Goal: Task Accomplishment & Management: Manage account settings

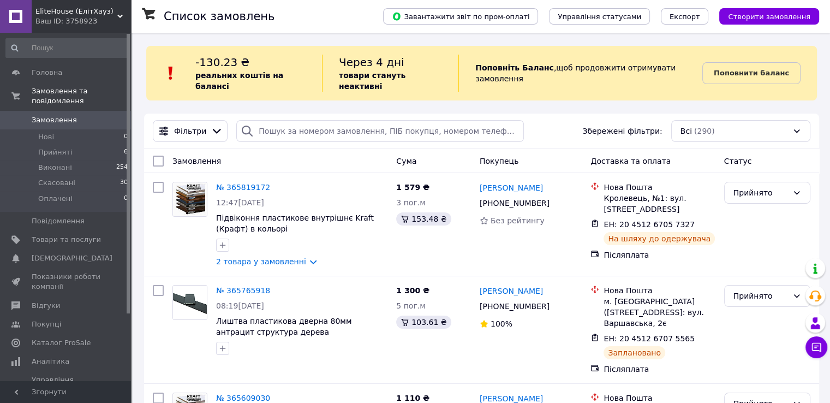
click at [51, 115] on link "Замовлення 0" at bounding box center [67, 120] width 134 height 19
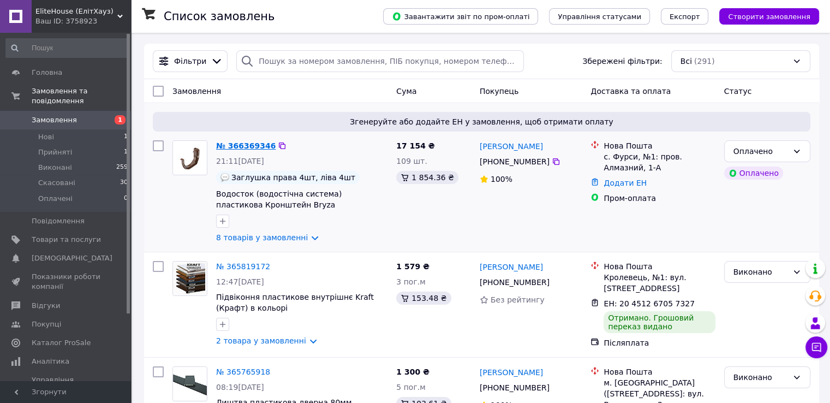
click at [242, 146] on link "№ 366369346" at bounding box center [245, 145] width 59 height 9
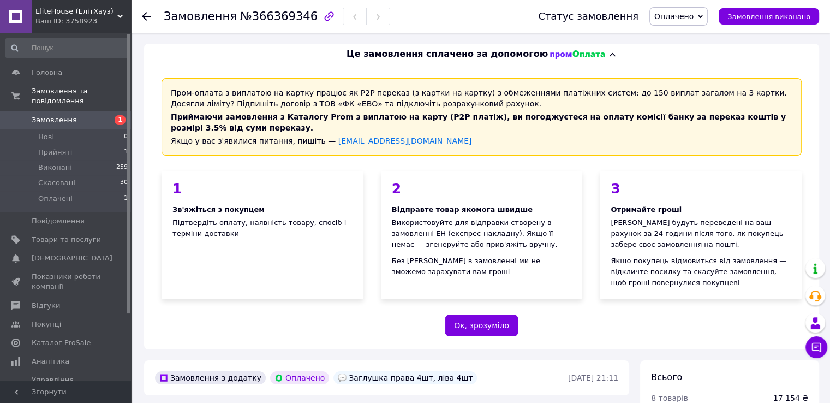
click at [44, 115] on span "Замовлення" at bounding box center [54, 120] width 45 height 10
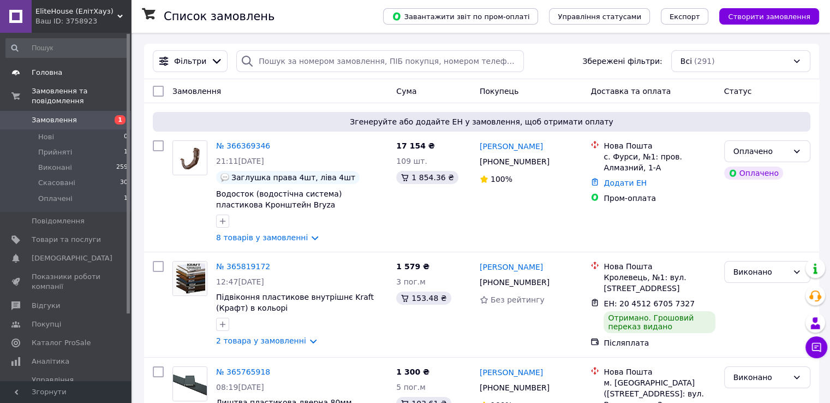
click at [39, 77] on span "Головна" at bounding box center [47, 73] width 31 height 10
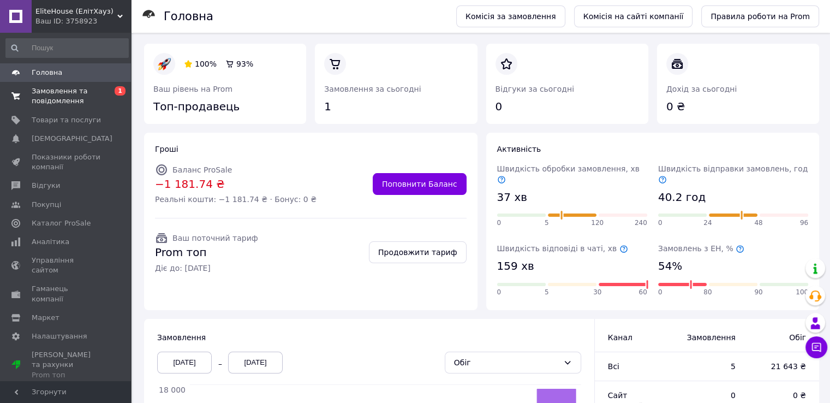
click at [70, 95] on span "Замовлення та повідомлення" at bounding box center [66, 96] width 69 height 20
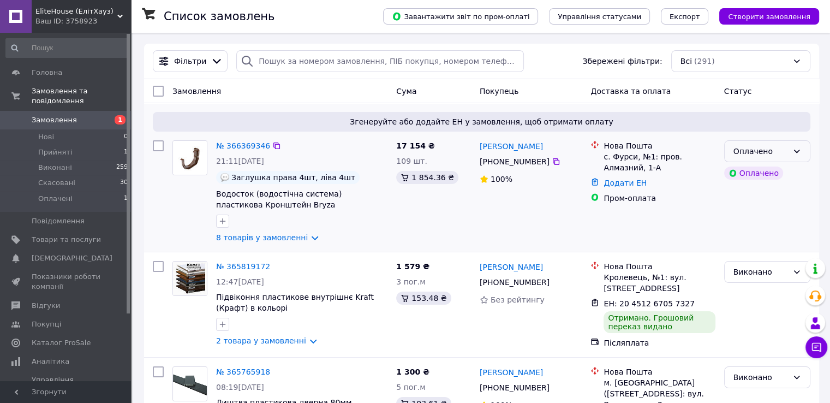
click at [756, 146] on div "Оплачено" at bounding box center [760, 151] width 55 height 12
click at [747, 174] on li "Прийнято" at bounding box center [766, 175] width 85 height 20
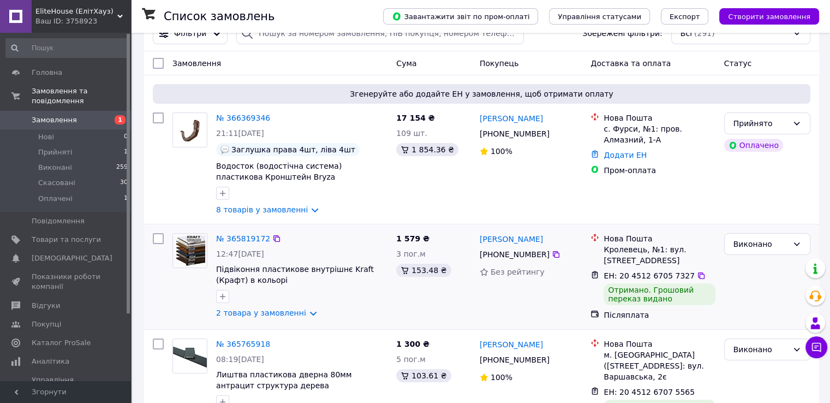
scroll to position [55, 0]
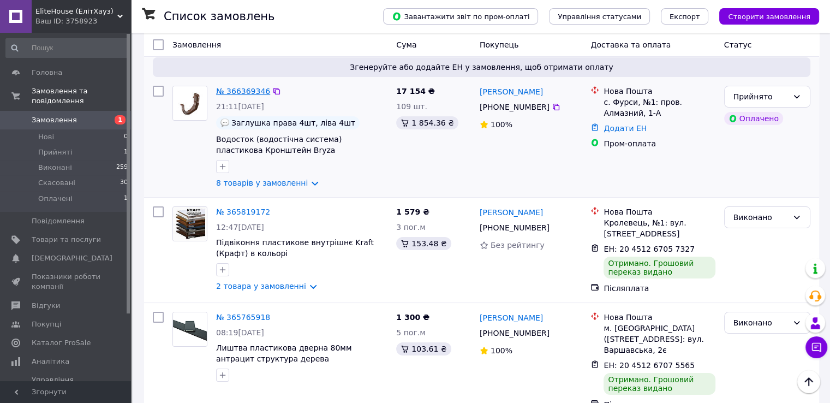
click at [231, 94] on link "№ 366369346" at bounding box center [243, 91] width 54 height 9
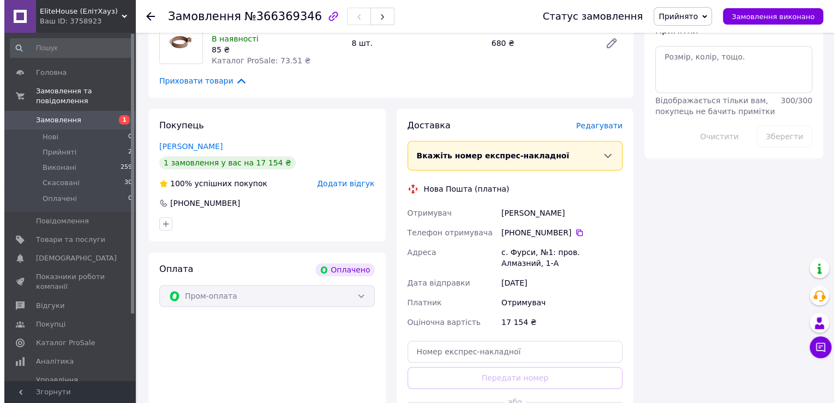
scroll to position [934, 0]
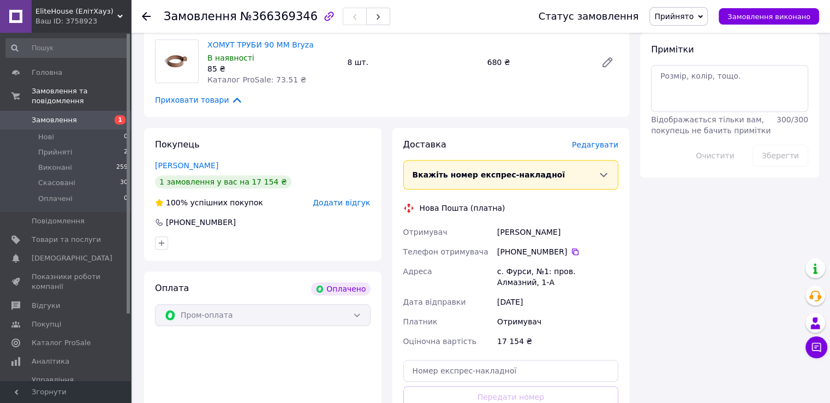
click at [599, 142] on span "Редагувати" at bounding box center [595, 144] width 46 height 9
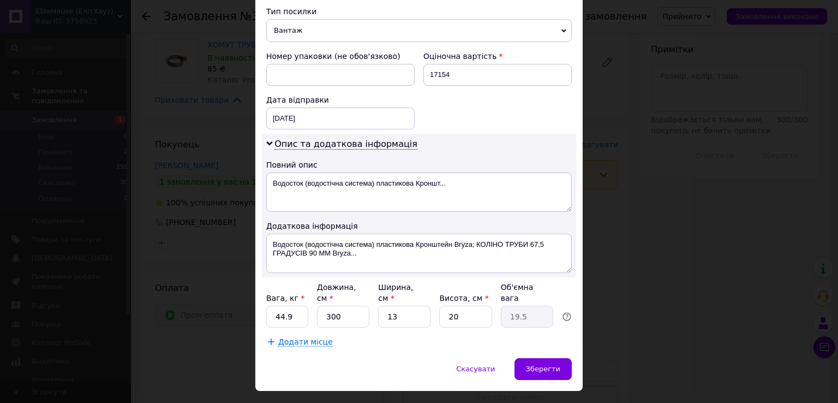
scroll to position [441, 0]
click at [303, 336] on span "Додати місце" at bounding box center [305, 340] width 55 height 9
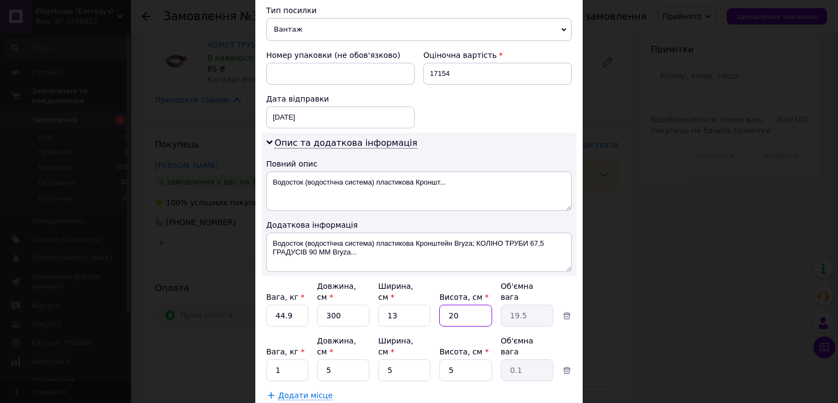
drag, startPoint x: 459, startPoint y: 289, endPoint x: 441, endPoint y: 292, distance: 18.8
click at [441, 305] on input "20" at bounding box center [465, 316] width 52 height 22
type input "1"
type input "0.98"
type input "15"
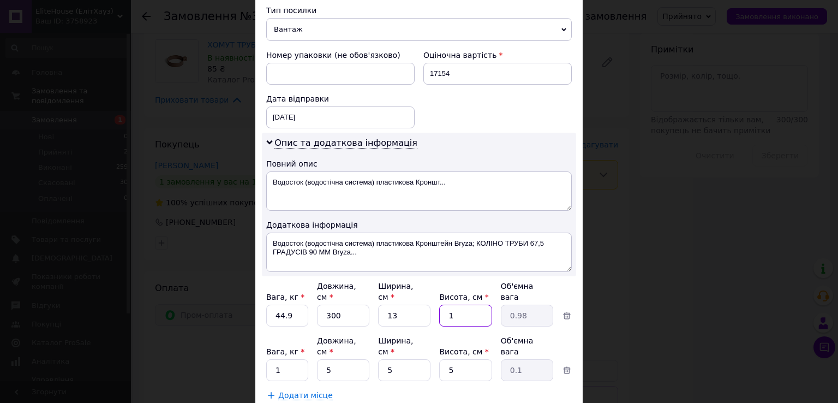
type input "14.63"
type input "15"
click at [285, 359] on input "1" at bounding box center [287, 370] width 42 height 22
drag, startPoint x: 258, startPoint y: 294, endPoint x: 240, endPoint y: 305, distance: 21.3
click at [250, 296] on div "× Редагування доставки Спосіб доставки Нова Пошта (платна) Платник Отримувач Ві…" at bounding box center [419, 201] width 838 height 403
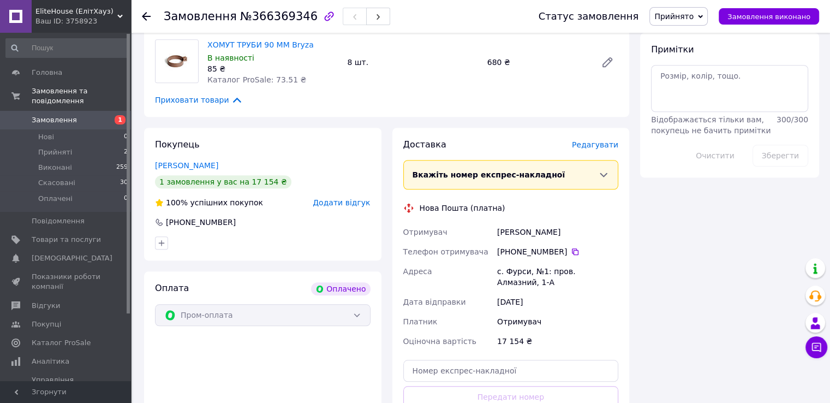
click at [585, 147] on span "Редагувати" at bounding box center [595, 144] width 46 height 9
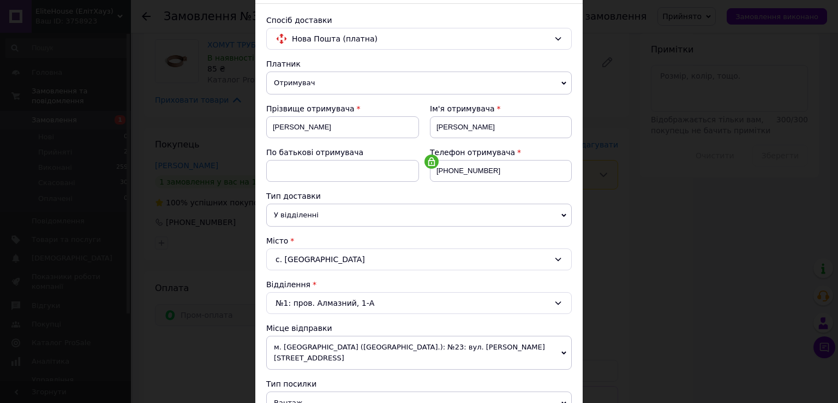
scroll to position [319, 0]
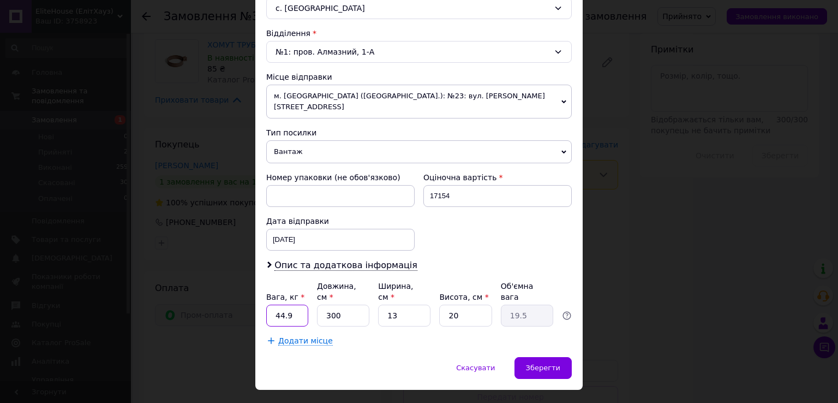
click at [298, 305] on input "44.9" at bounding box center [287, 316] width 42 height 22
drag, startPoint x: 295, startPoint y: 290, endPoint x: 286, endPoint y: 292, distance: 9.0
click at [286, 305] on input "44.9" at bounding box center [287, 316] width 42 height 22
type input "4"
type input "7"
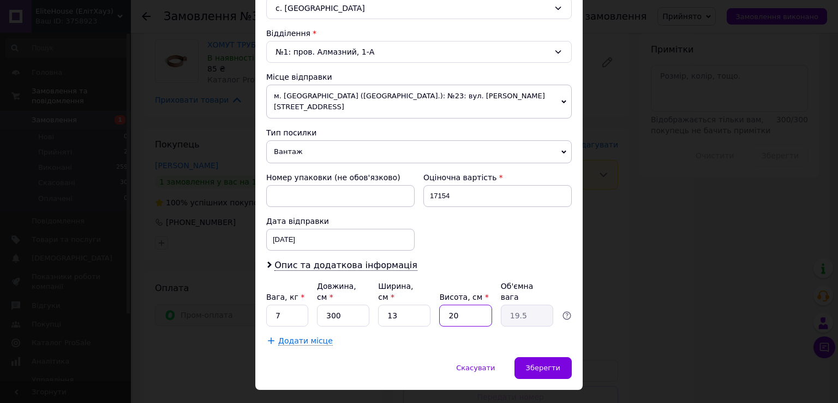
click at [469, 305] on input "20" at bounding box center [465, 316] width 52 height 22
drag, startPoint x: 461, startPoint y: 286, endPoint x: 447, endPoint y: 289, distance: 13.3
click at [447, 305] on input "20" at bounding box center [465, 316] width 52 height 22
type input "1"
type input "0.98"
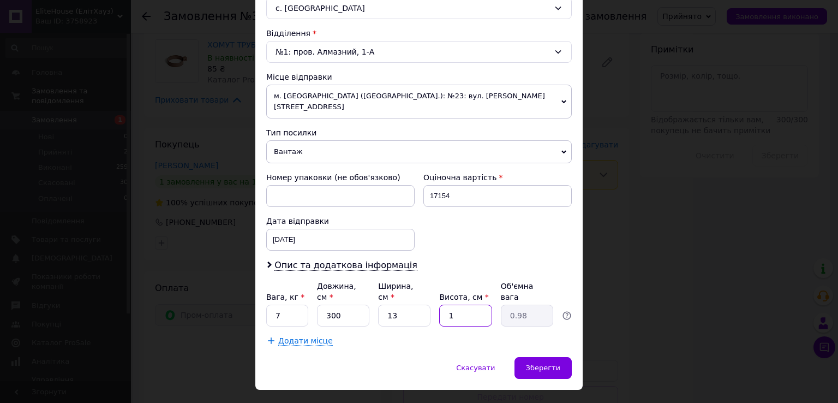
type input "10"
type input "9.75"
type input "1"
type input "0.98"
type input "15"
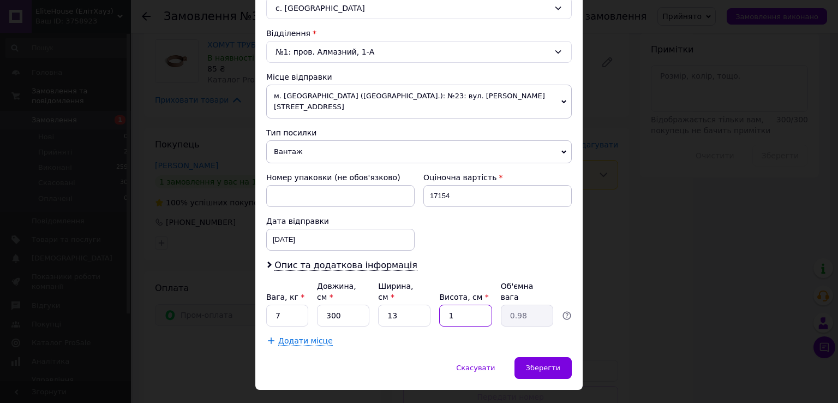
type input "14.63"
type input "15"
click at [278, 336] on span "Додати місце" at bounding box center [305, 340] width 55 height 9
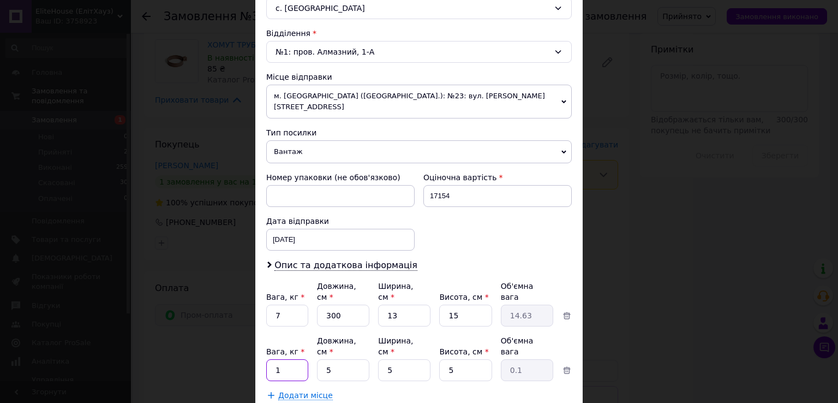
click at [284, 359] on input "1" at bounding box center [287, 370] width 42 height 22
type input "4"
drag, startPoint x: 338, startPoint y: 328, endPoint x: 313, endPoint y: 339, distance: 27.4
click at [313, 339] on div "Вага, кг * 4 Довжина, см * 5 Ширина, см * 5 Висота, см * 5 Об'ємна вага 0.1" at bounding box center [419, 358] width 306 height 46
type input "30"
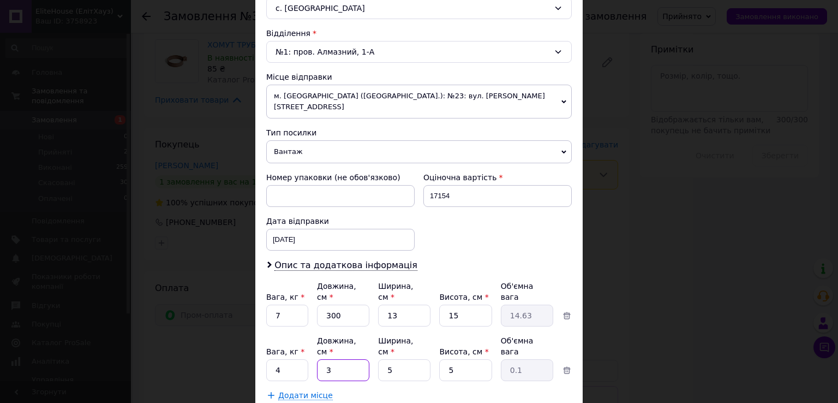
type input "0.19"
type input "300"
type input "1.88"
type input "300"
drag, startPoint x: 394, startPoint y: 334, endPoint x: 389, endPoint y: 336, distance: 5.9
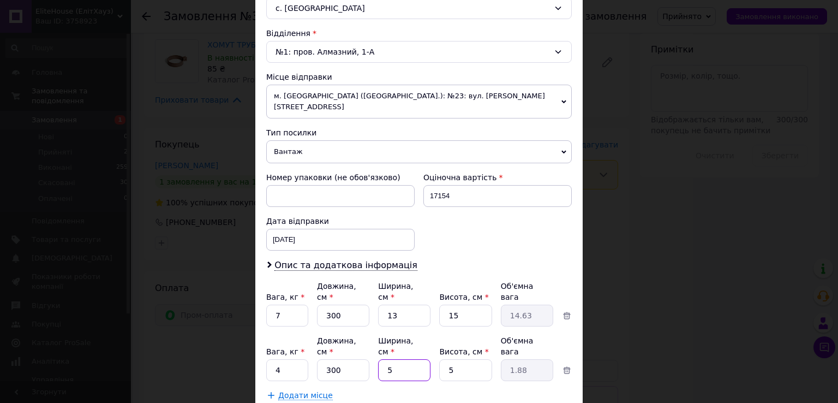
click at [387, 359] on input "5" at bounding box center [404, 370] width 52 height 22
type input "2"
type input "0.75"
type input "20"
type input "7.5"
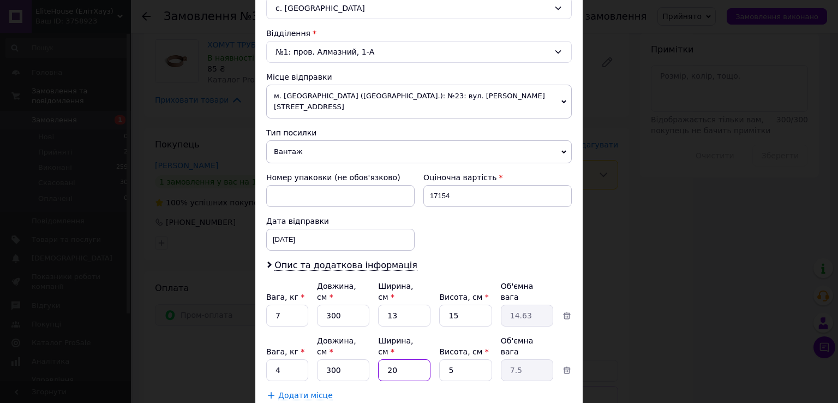
type input "20"
drag, startPoint x: 453, startPoint y: 330, endPoint x: 447, endPoint y: 334, distance: 7.1
click at [447, 359] on input "5" at bounding box center [465, 370] width 52 height 22
type input "2"
type input "3"
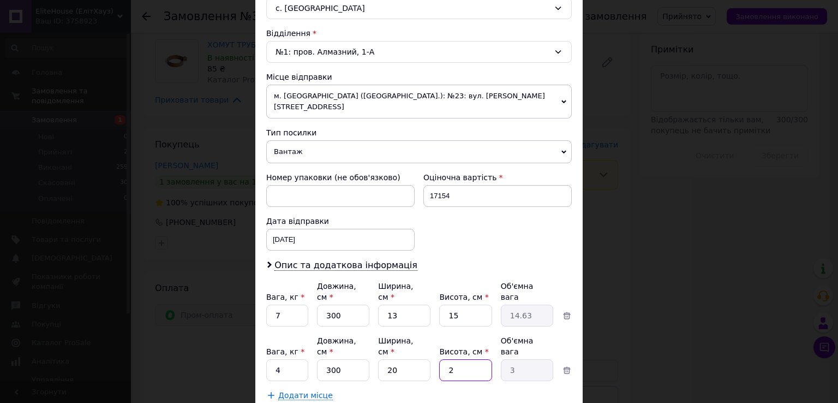
type input "20"
type input "30"
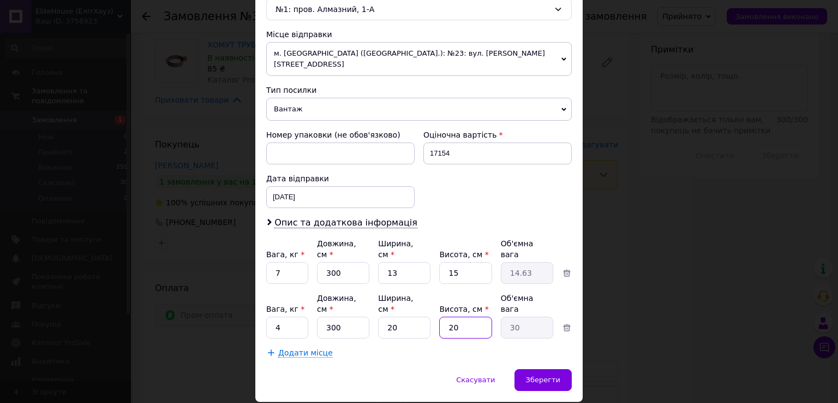
scroll to position [362, 0]
type input "20"
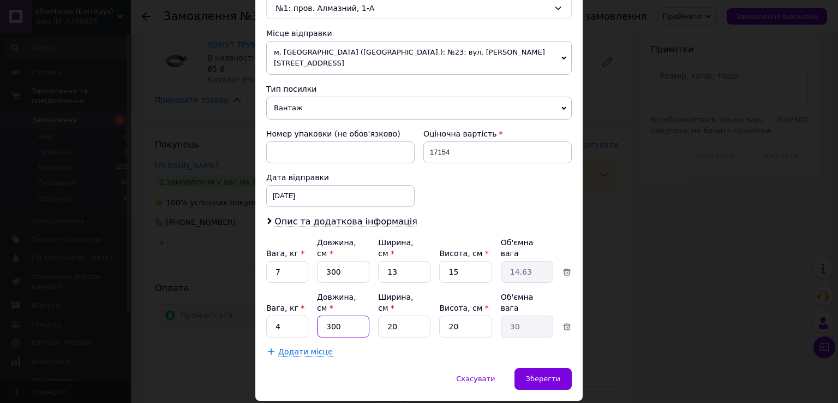
click at [359, 315] on input "300" at bounding box center [343, 326] width 52 height 22
click at [302, 347] on span "Додати місце" at bounding box center [305, 351] width 55 height 9
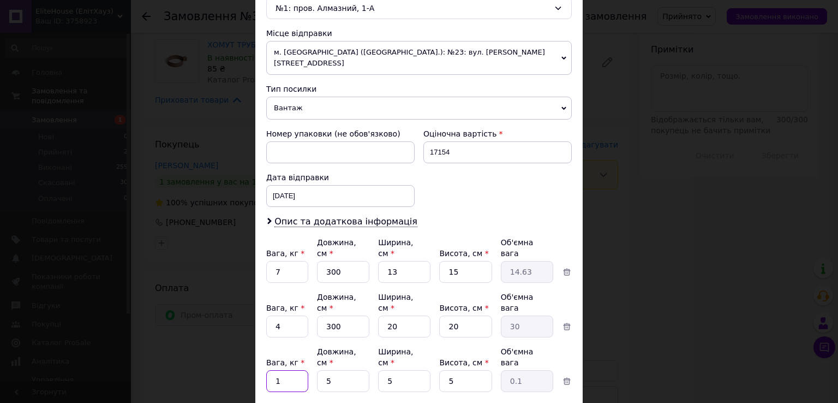
click at [266, 370] on input "1" at bounding box center [287, 381] width 42 height 22
type input "2"
type input "3"
drag, startPoint x: 347, startPoint y: 330, endPoint x: 329, endPoint y: 336, distance: 19.0
click at [327, 370] on input "5" at bounding box center [343, 381] width 52 height 22
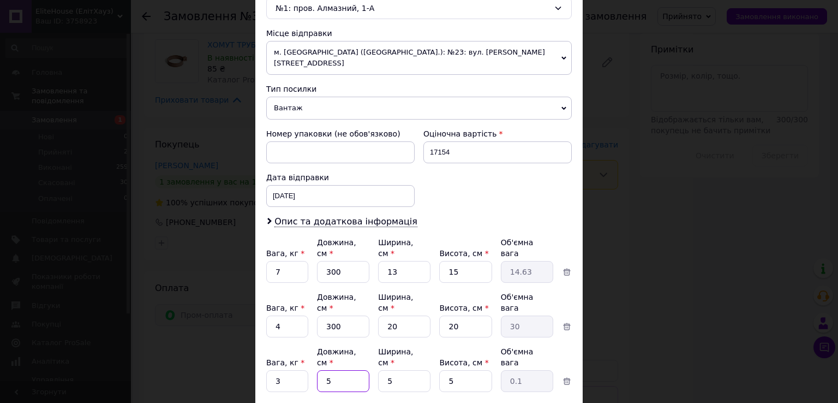
click at [324, 370] on input "5" at bounding box center [343, 381] width 52 height 22
type input "30"
type input "0.19"
type input "30"
drag, startPoint x: 401, startPoint y: 334, endPoint x: 386, endPoint y: 327, distance: 16.1
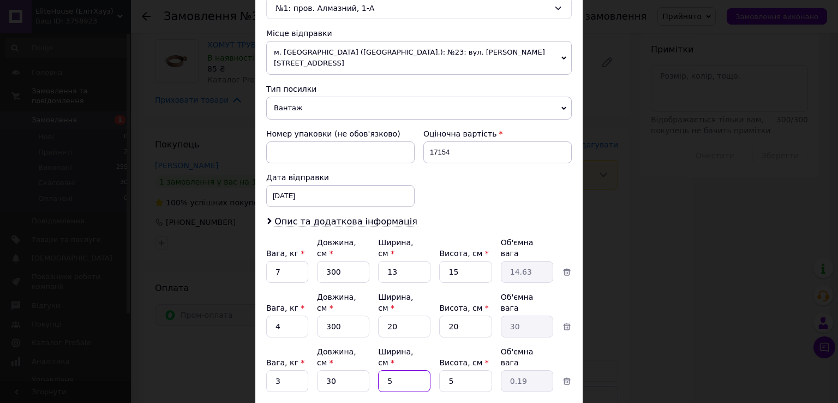
click at [385, 370] on input "5" at bounding box center [404, 381] width 52 height 22
type input "3"
type input "0.11"
type input "30"
type input "1.13"
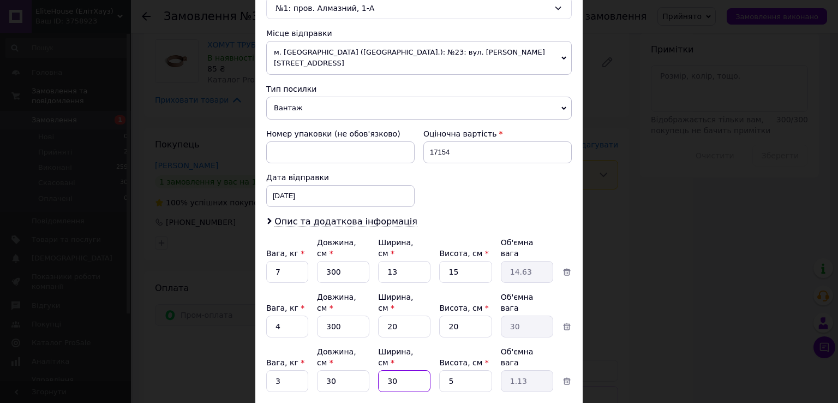
type input "30"
click at [441, 370] on input "5" at bounding box center [465, 381] width 52 height 22
type input "1"
type input "0.23"
type input "10"
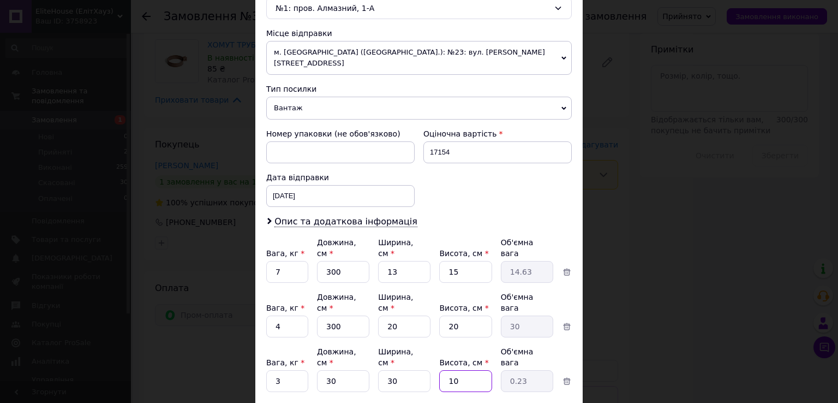
type input "2.25"
type input "10"
click at [297, 402] on span "Додати місце" at bounding box center [305, 406] width 55 height 9
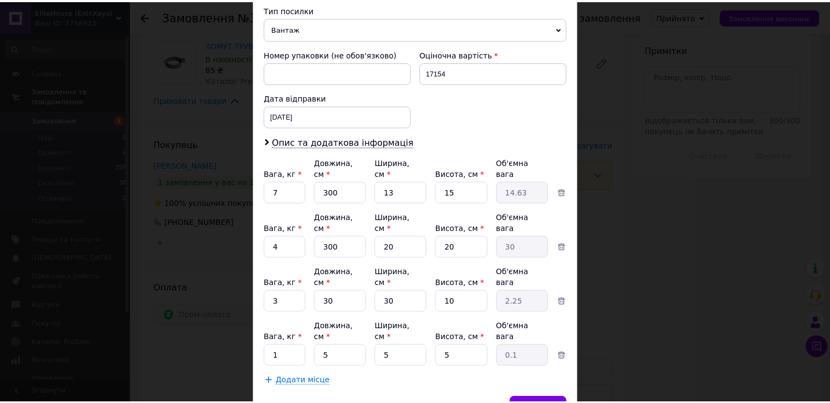
scroll to position [450, 0]
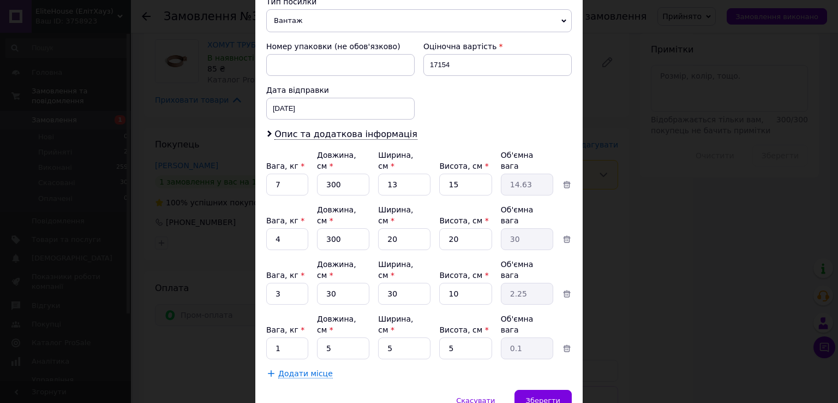
click at [293, 301] on div "Платник Отримувач Відправник Прізвище отримувача [PERSON_NAME] Ім'я отримувача …" at bounding box center [419, 27] width 306 height 702
click at [293, 337] on input "1" at bounding box center [287, 348] width 42 height 22
type input "3"
drag, startPoint x: 347, startPoint y: 294, endPoint x: 326, endPoint y: 293, distance: 21.3
click at [325, 337] on input "5" at bounding box center [343, 348] width 52 height 22
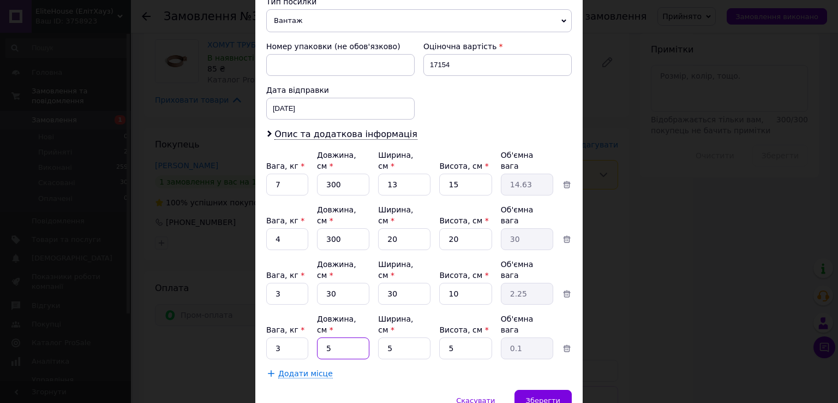
type input "50"
type input "0.31"
type input "50"
drag, startPoint x: 401, startPoint y: 291, endPoint x: 386, endPoint y: 289, distance: 14.4
click at [386, 337] on input "5" at bounding box center [404, 348] width 52 height 22
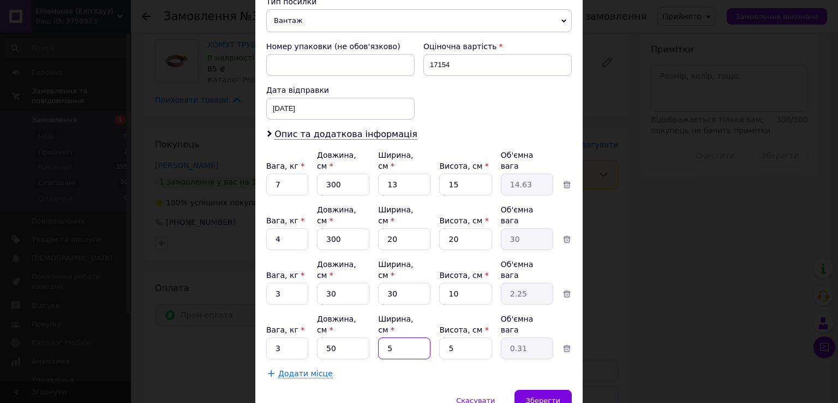
type input "3"
type input "0.19"
type input "30"
type input "1.88"
type input "30"
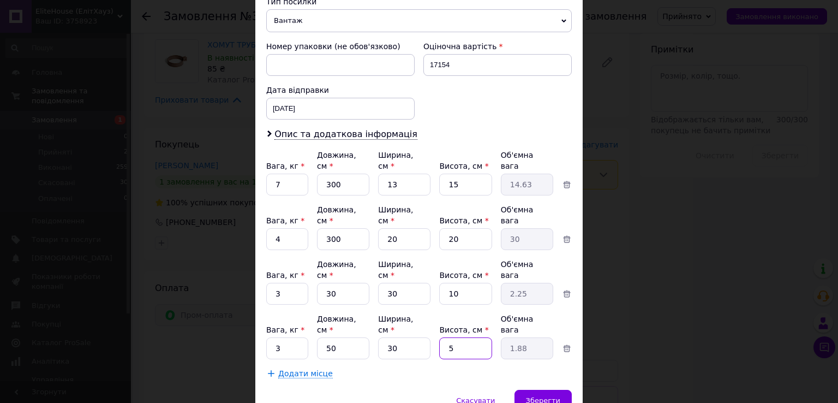
drag, startPoint x: 452, startPoint y: 288, endPoint x: 441, endPoint y: 290, distance: 11.1
click at [441, 337] on input "5" at bounding box center [465, 348] width 52 height 22
type input "3"
type input "1.13"
type input "30"
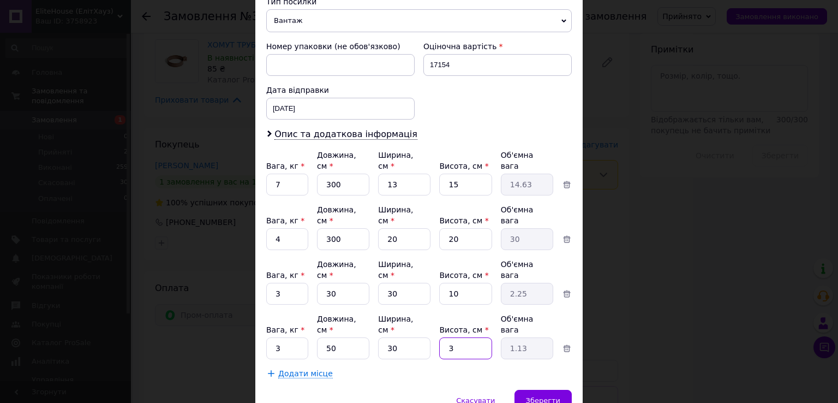
type input "11.25"
type input "30"
click at [535, 396] on span "Зберегти" at bounding box center [543, 400] width 34 height 8
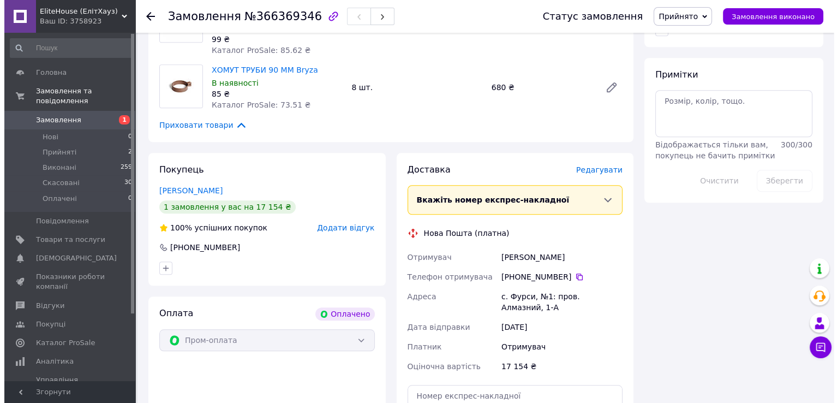
scroll to position [879, 0]
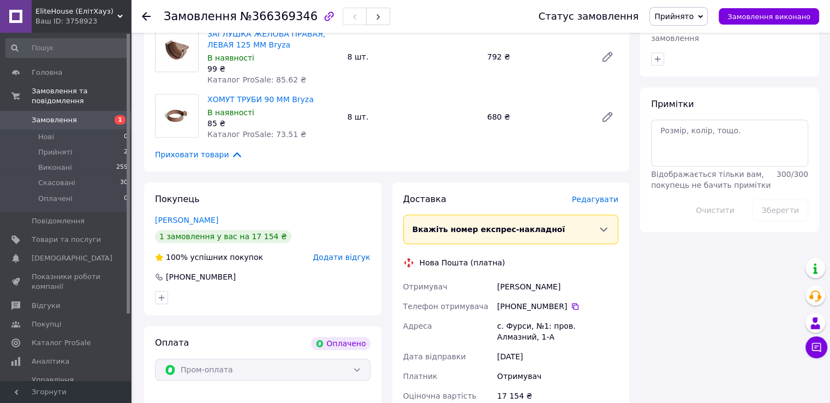
click at [586, 195] on span "Редагувати" at bounding box center [595, 199] width 46 height 9
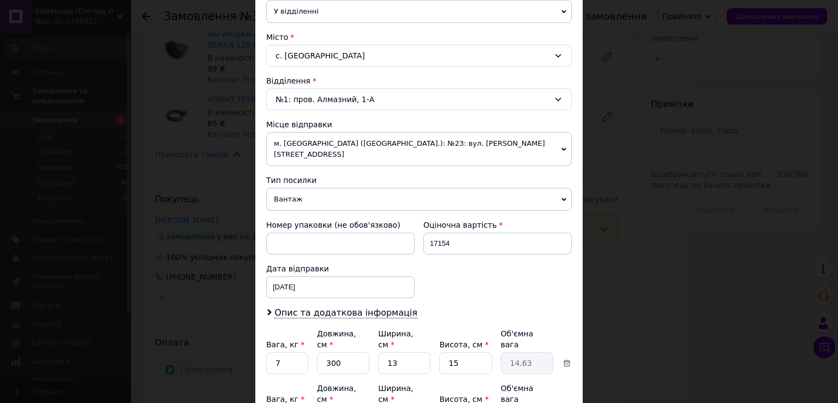
scroll to position [273, 0]
click at [279, 278] on div "[DATE] < 2025 > < Октябрь > Пн Вт Ср Чт Пт Сб Вс 29 30 1 2 3 4 5 6 7 8 9 10 11 …" at bounding box center [340, 285] width 148 height 22
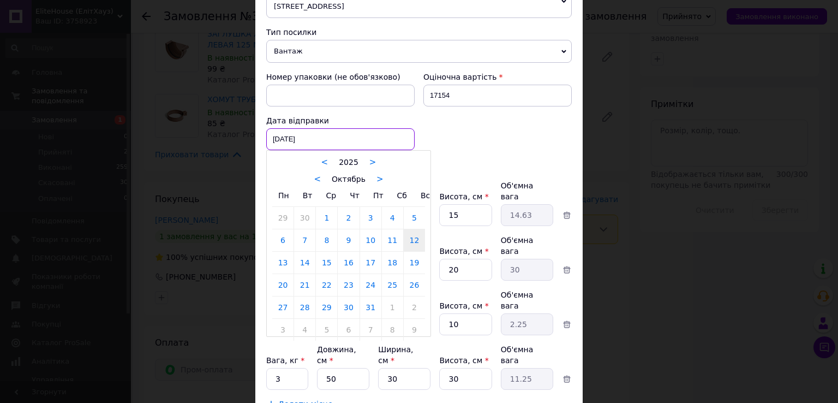
scroll to position [437, 0]
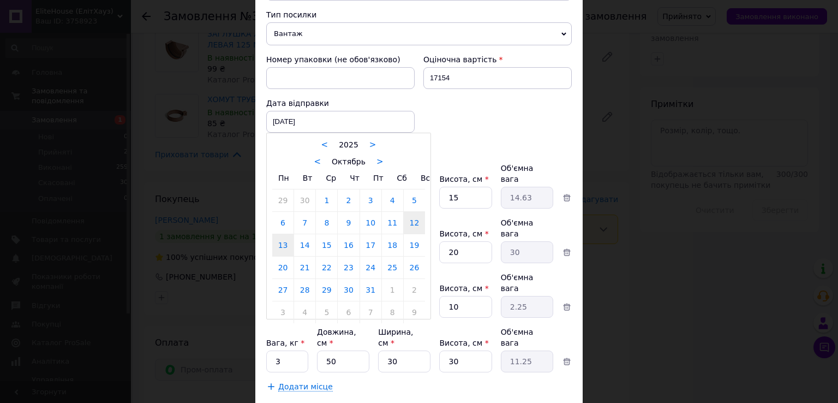
click at [277, 234] on link "13" at bounding box center [282, 245] width 21 height 22
type input "[DATE]"
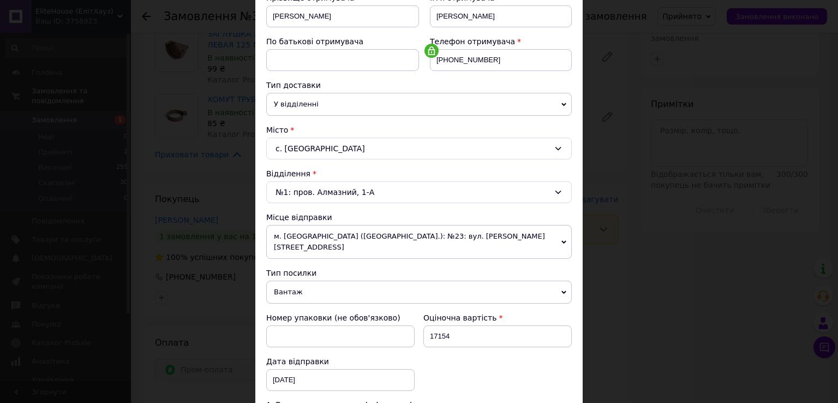
scroll to position [177, 0]
click at [403, 232] on span "м. [GEOGRAPHIC_DATA] ([GEOGRAPHIC_DATA].): №23: вул. [PERSON_NAME][STREET_ADDRE…" at bounding box center [419, 243] width 306 height 34
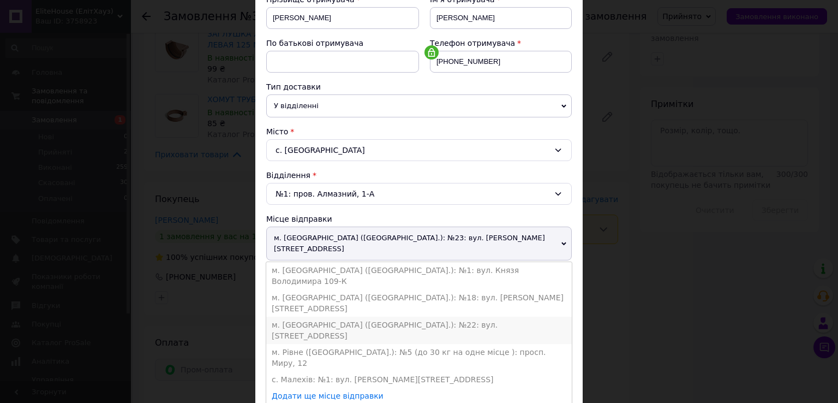
scroll to position [122, 0]
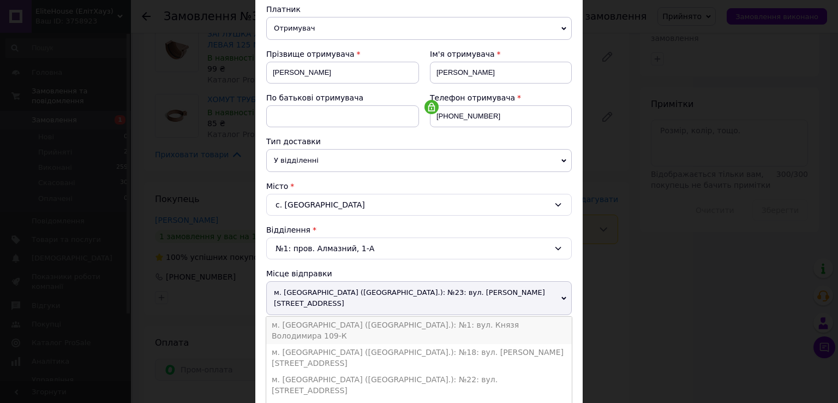
click at [362, 317] on li "м. [GEOGRAPHIC_DATA] ([GEOGRAPHIC_DATA].): №1: вул. Князя Володимира 109-К" at bounding box center [419, 330] width 306 height 27
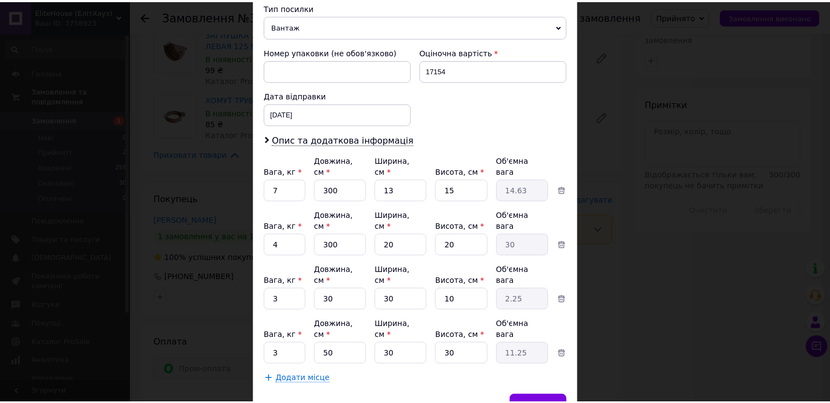
scroll to position [450, 0]
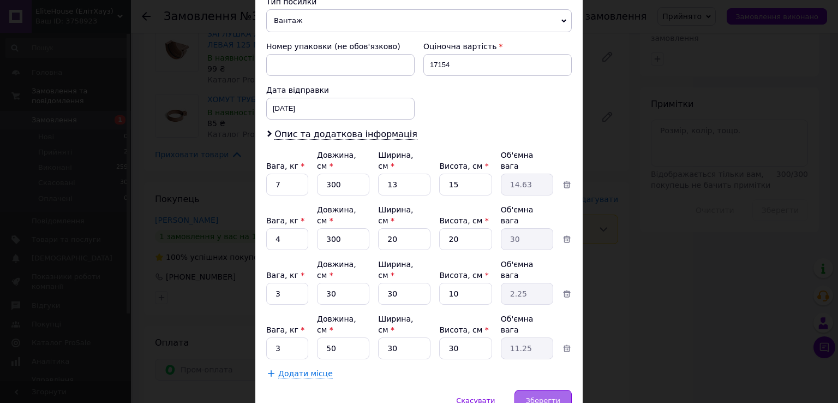
click at [535, 396] on span "Зберегти" at bounding box center [543, 400] width 34 height 8
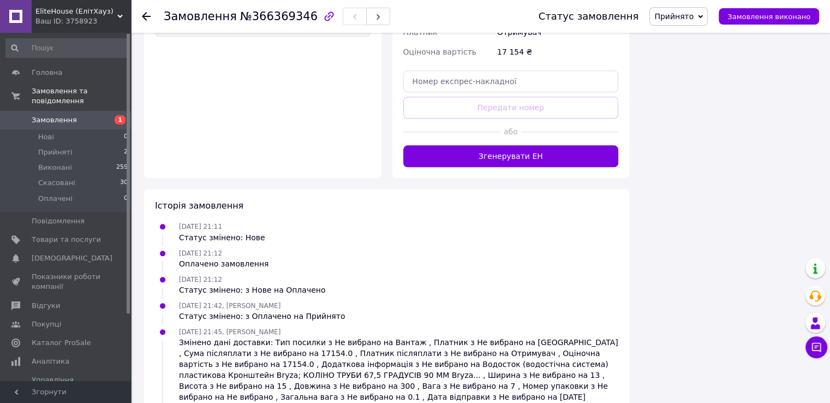
scroll to position [1205, 0]
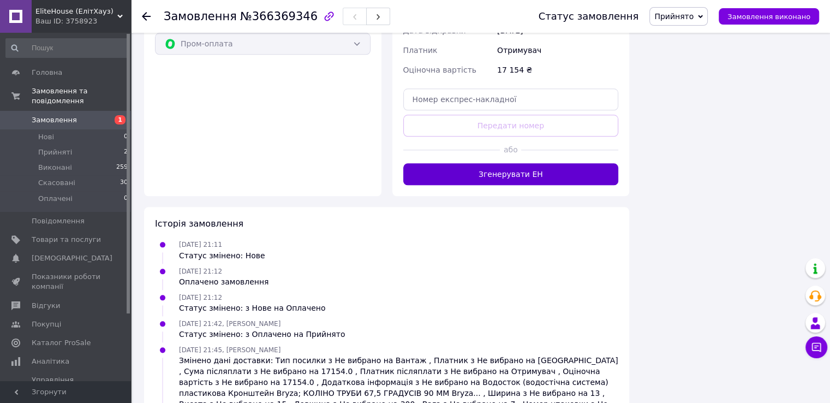
click at [500, 166] on button "Згенерувати ЕН" at bounding box center [511, 174] width 216 height 22
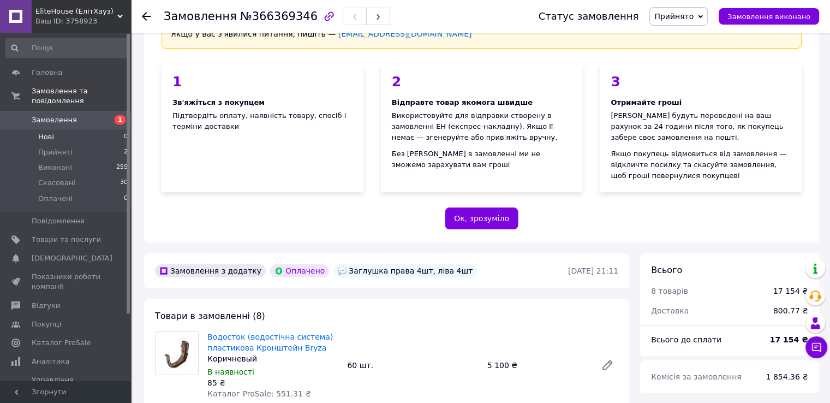
scroll to position [109, 0]
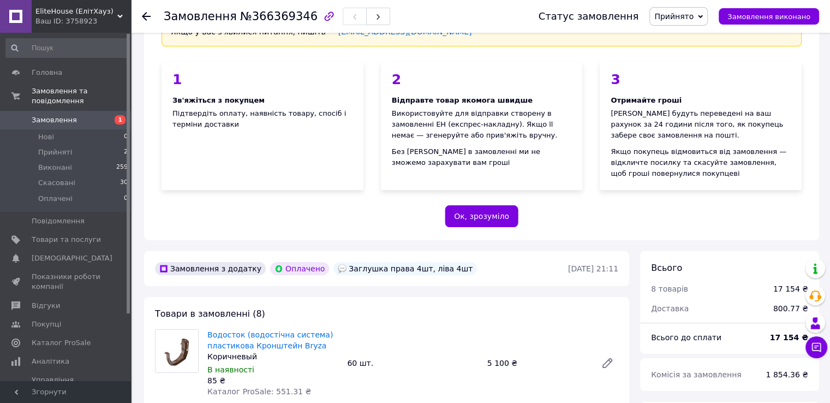
click at [61, 115] on span "Замовлення" at bounding box center [54, 120] width 45 height 10
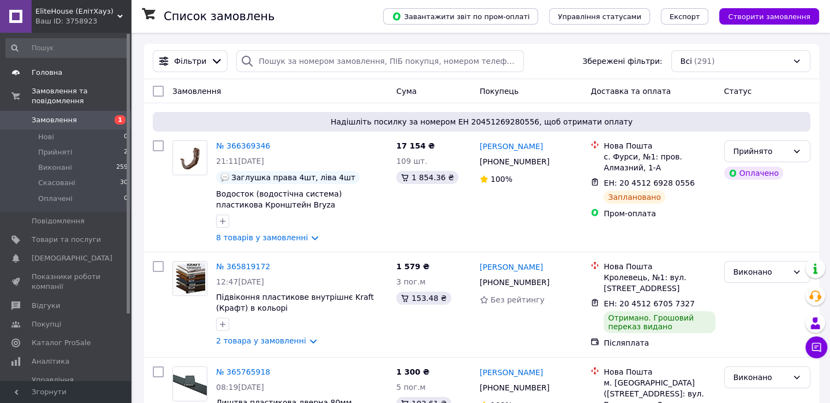
click at [46, 69] on span "Головна" at bounding box center [47, 73] width 31 height 10
